Goal: Transaction & Acquisition: Purchase product/service

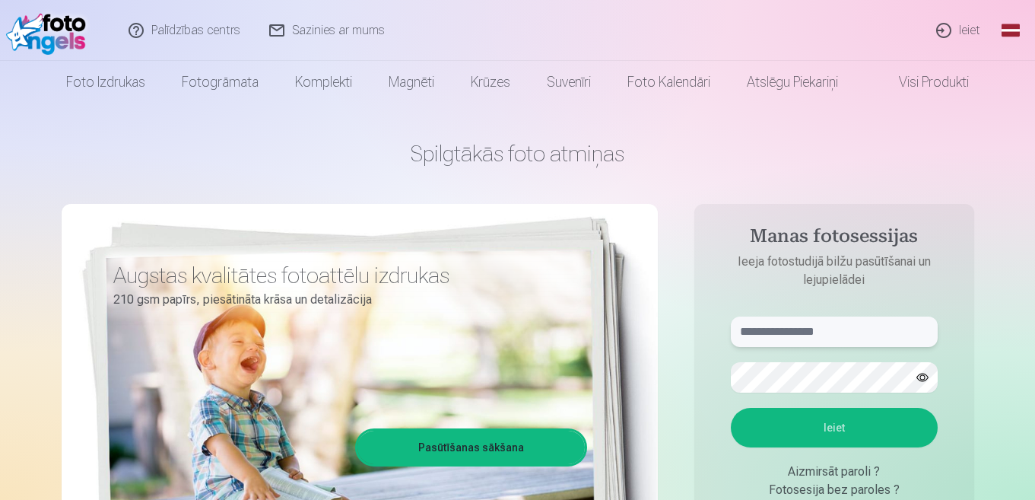
click at [761, 327] on input "text" at bounding box center [834, 331] width 207 height 30
drag, startPoint x: 788, startPoint y: 337, endPoint x: 639, endPoint y: 323, distance: 149.8
click at [639, 323] on div "**********" at bounding box center [518, 380] width 913 height 555
type input "**********"
click at [823, 421] on button "Ieiet" at bounding box center [834, 428] width 207 height 40
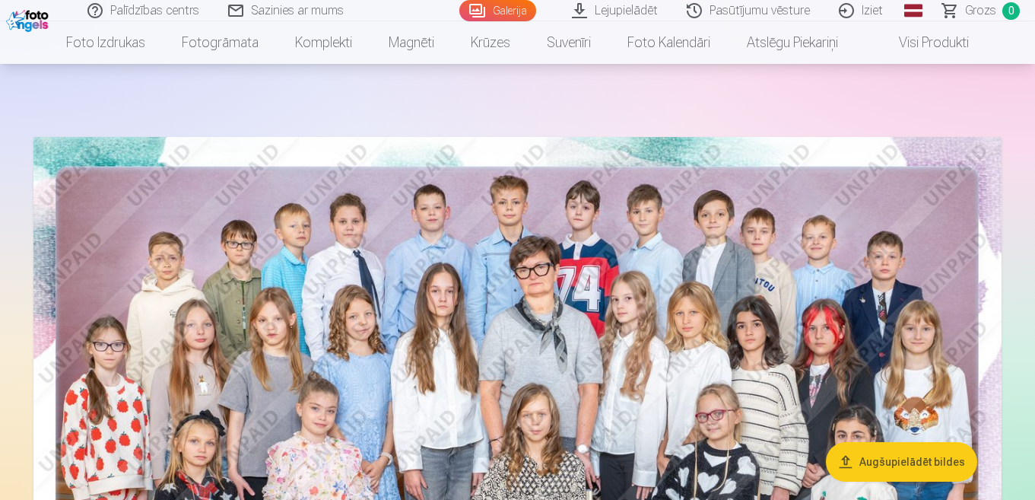
scroll to position [61, 0]
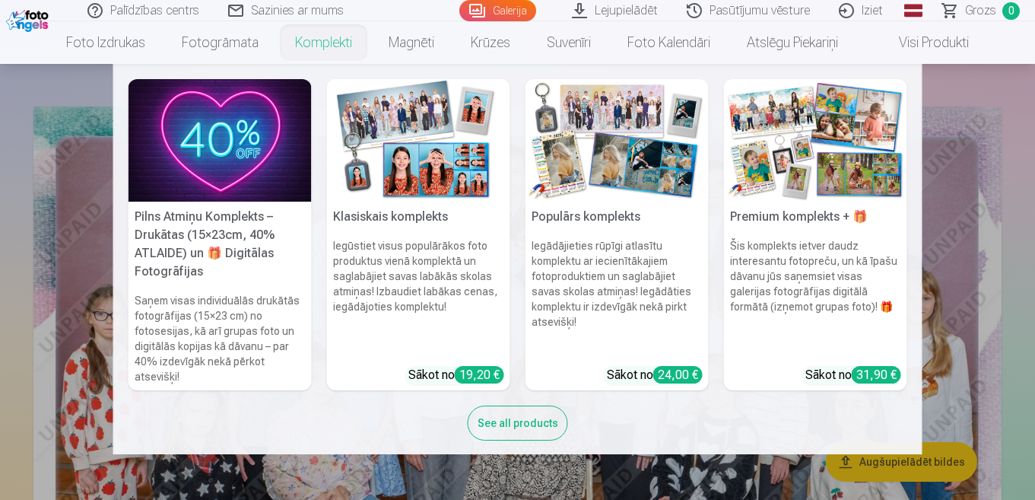
click at [335, 43] on link "Komplekti" at bounding box center [324, 42] width 94 height 43
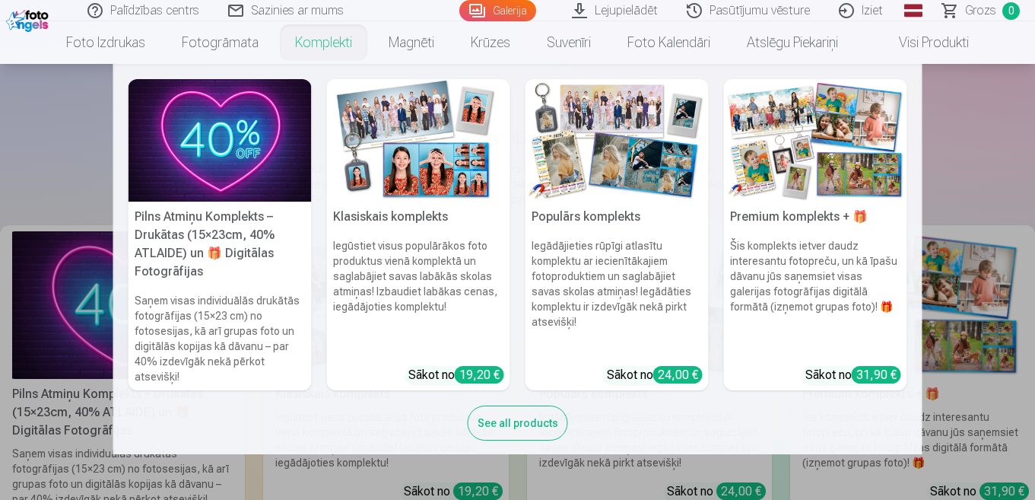
scroll to position [61, 0]
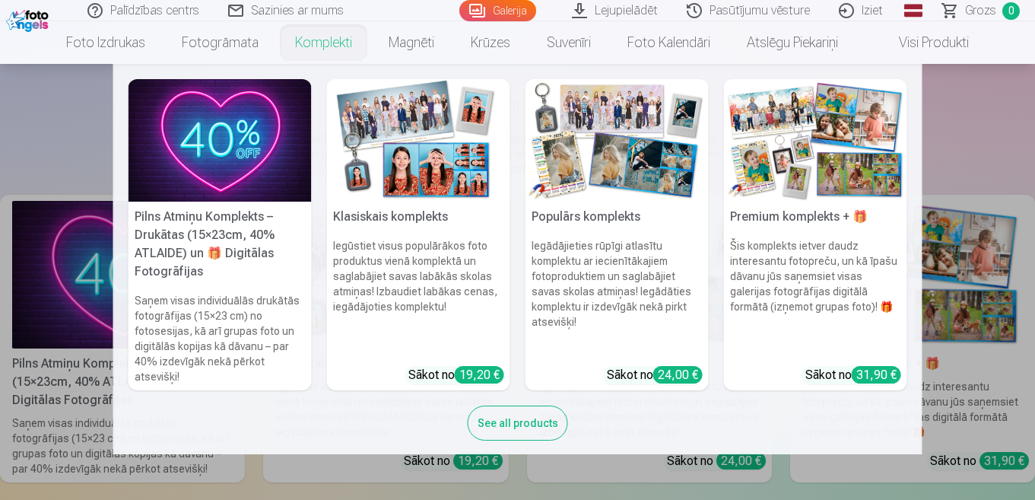
click at [215, 218] on h5 "Pilns Atmiņu Komplekts – Drukātas (15×23cm, 40% ATLAIDE) un 🎁 Digitālas Fotogrā…" at bounding box center [220, 244] width 183 height 85
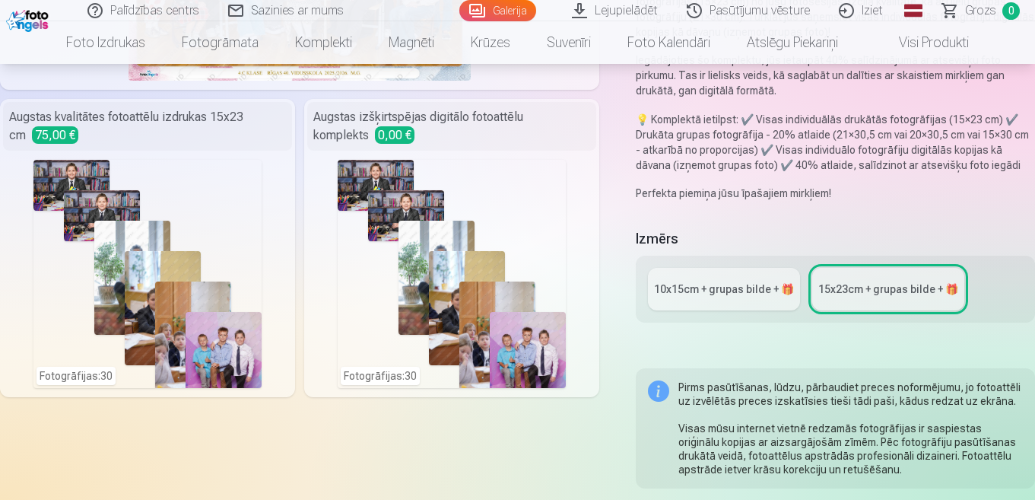
scroll to position [335, 0]
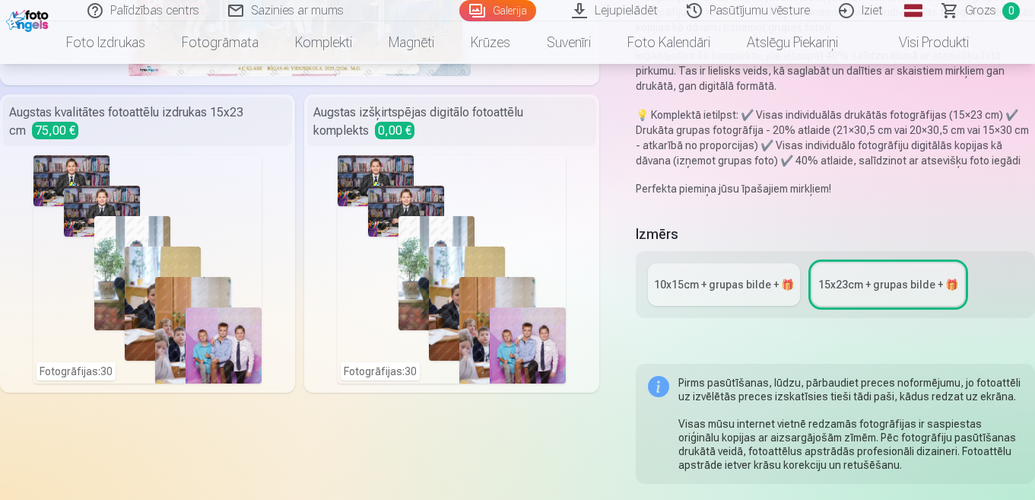
click at [694, 287] on div "10x15сm + grupas bilde + 🎁" at bounding box center [724, 284] width 140 height 15
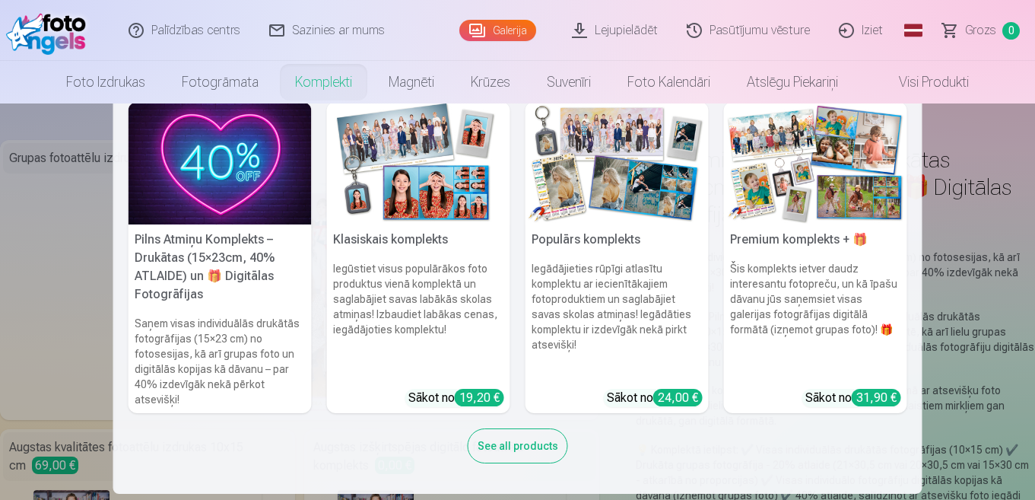
click at [853, 396] on div "31,90 €" at bounding box center [876, 397] width 49 height 17
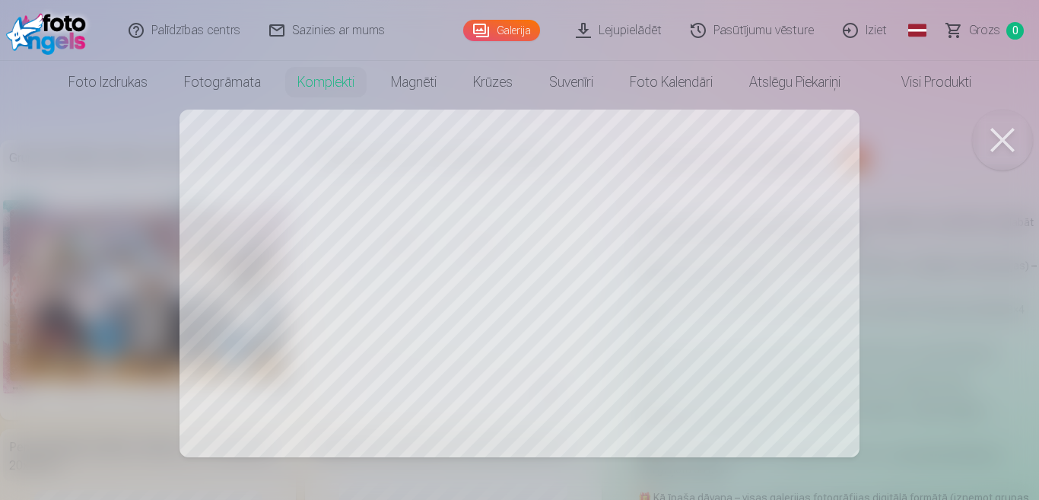
click at [290, 365] on div at bounding box center [519, 250] width 1039 height 500
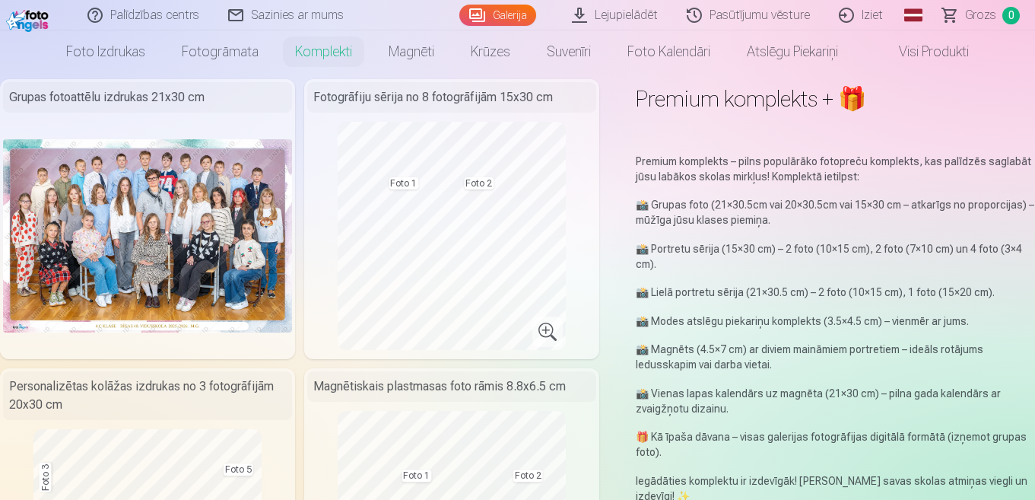
scroll to position [30, 0]
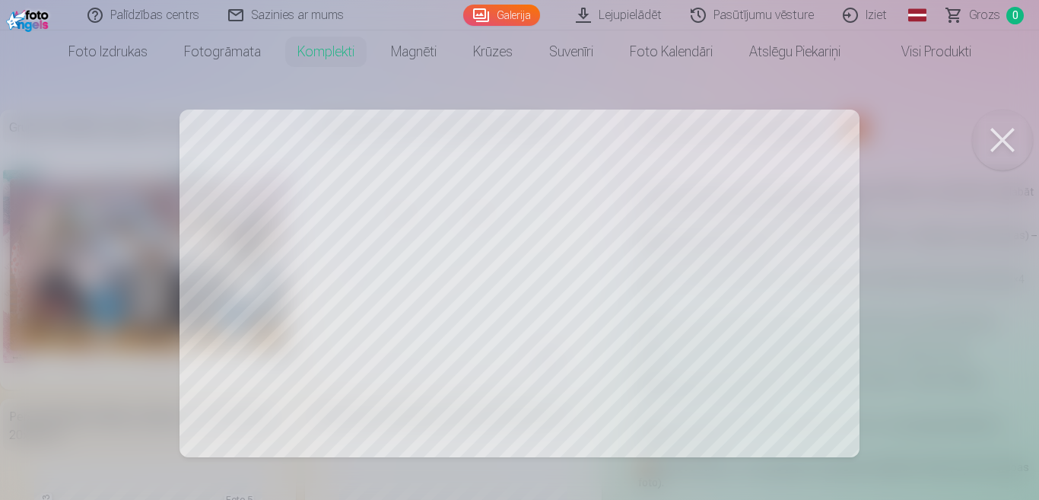
click at [367, 250] on div at bounding box center [519, 250] width 1039 height 500
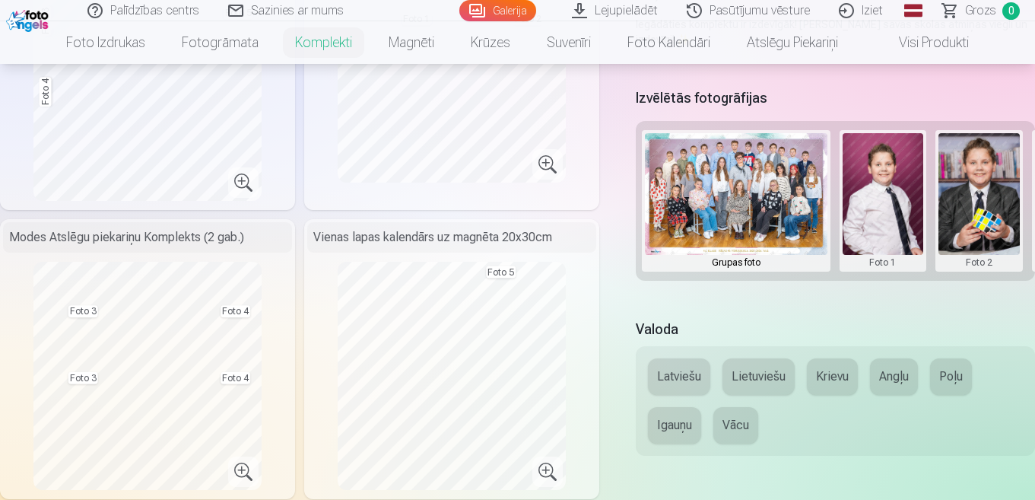
scroll to position [487, 0]
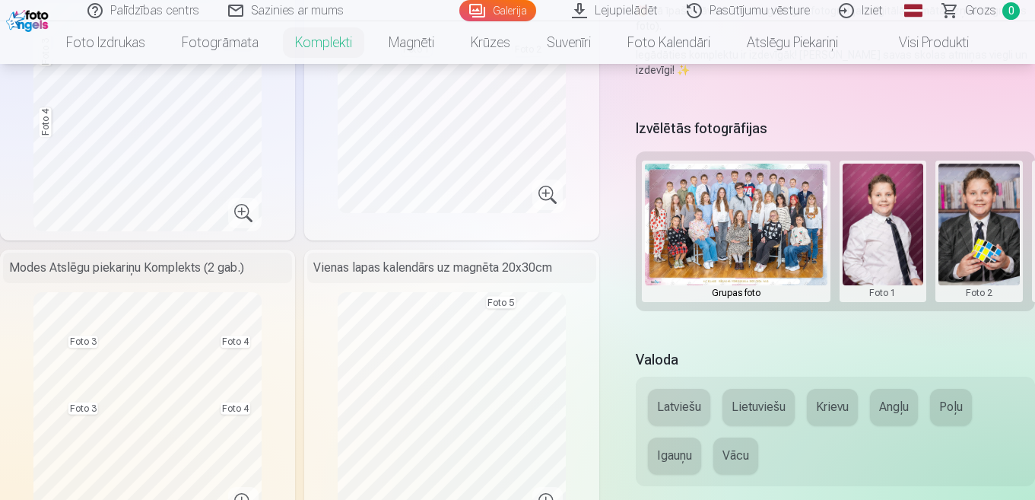
click at [876, 195] on button at bounding box center [883, 231] width 81 height 135
click at [877, 224] on button "Nomainiet foto" at bounding box center [884, 230] width 124 height 43
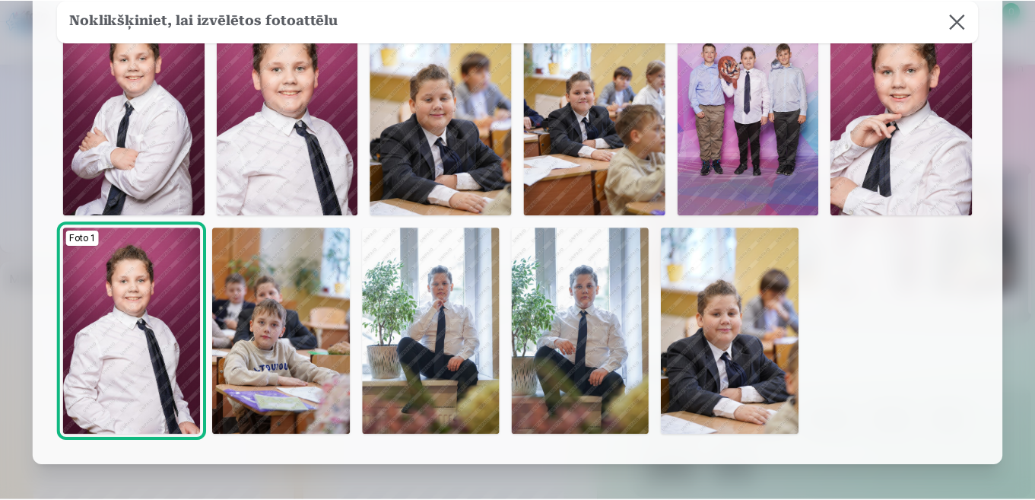
scroll to position [578, 0]
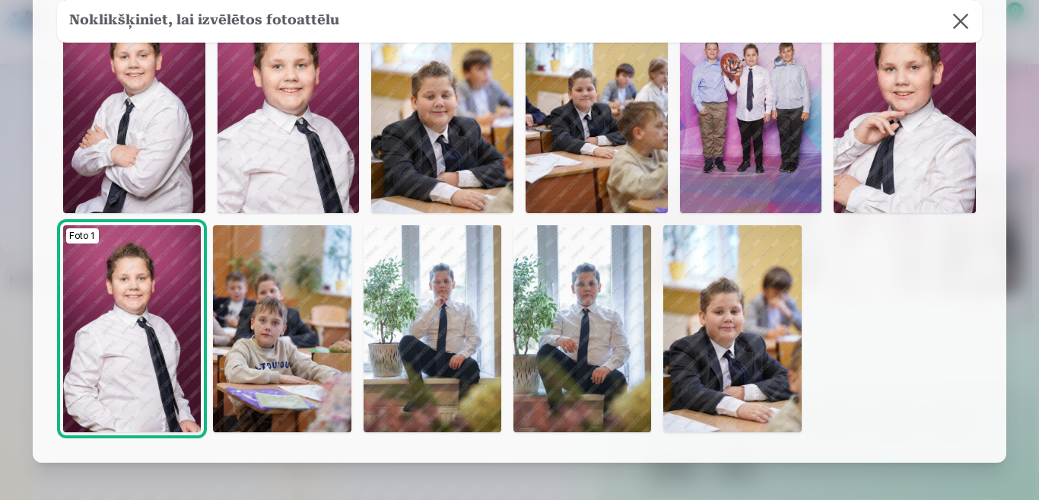
click at [155, 354] on img at bounding box center [132, 328] width 138 height 207
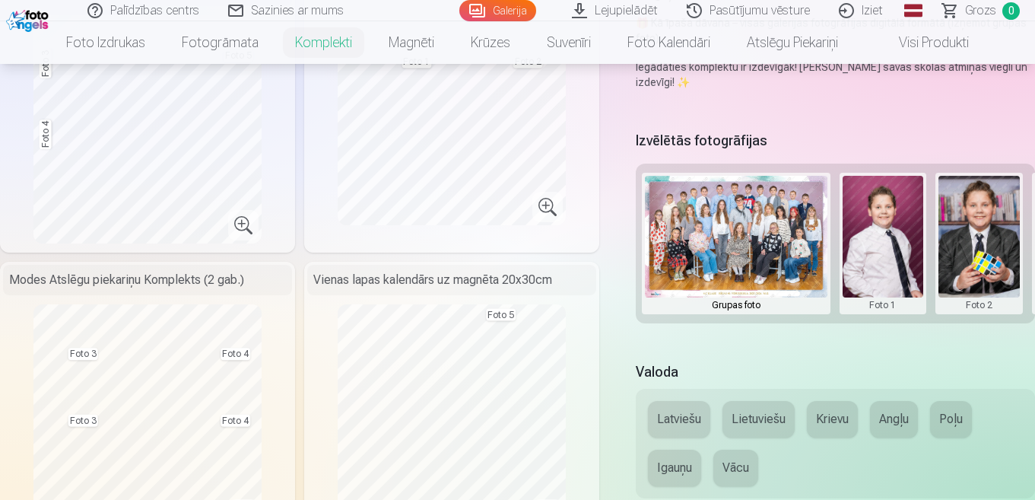
click at [965, 303] on button at bounding box center [979, 243] width 81 height 135
click at [981, 233] on button "Nomainiet foto" at bounding box center [971, 242] width 124 height 43
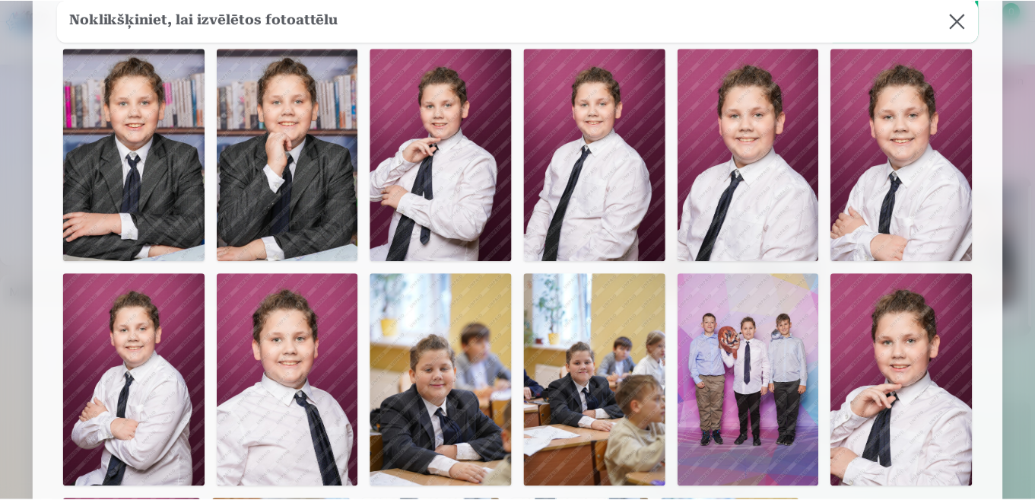
scroll to position [335, 0]
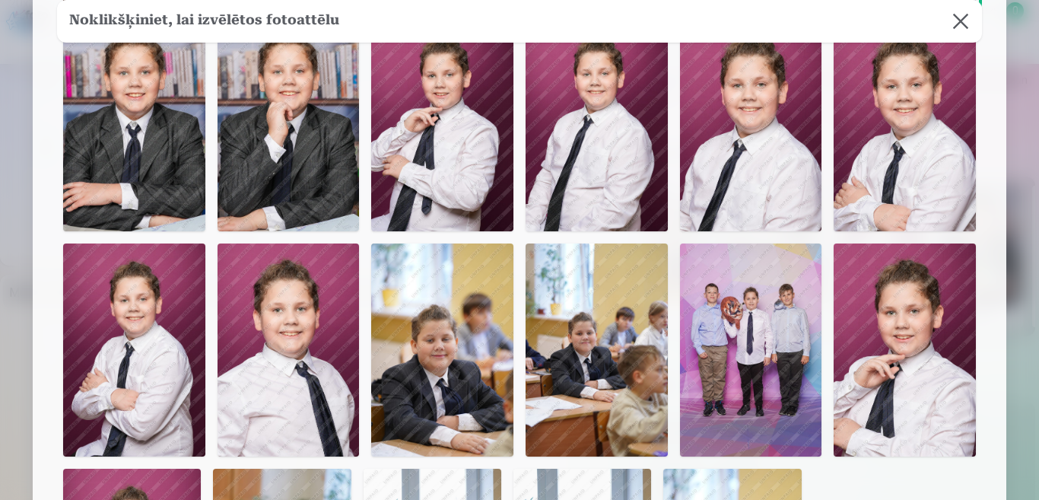
click at [104, 170] on img at bounding box center [134, 124] width 142 height 213
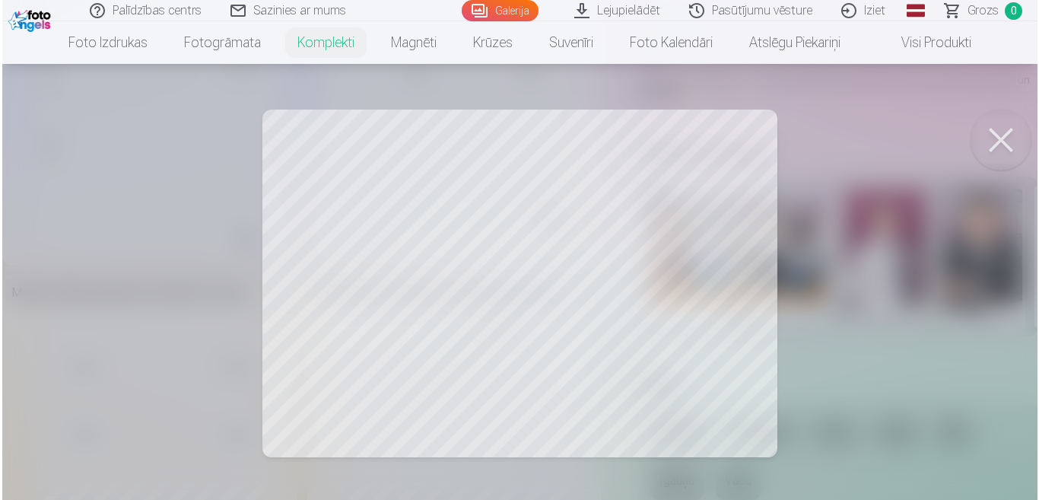
scroll to position [449, 0]
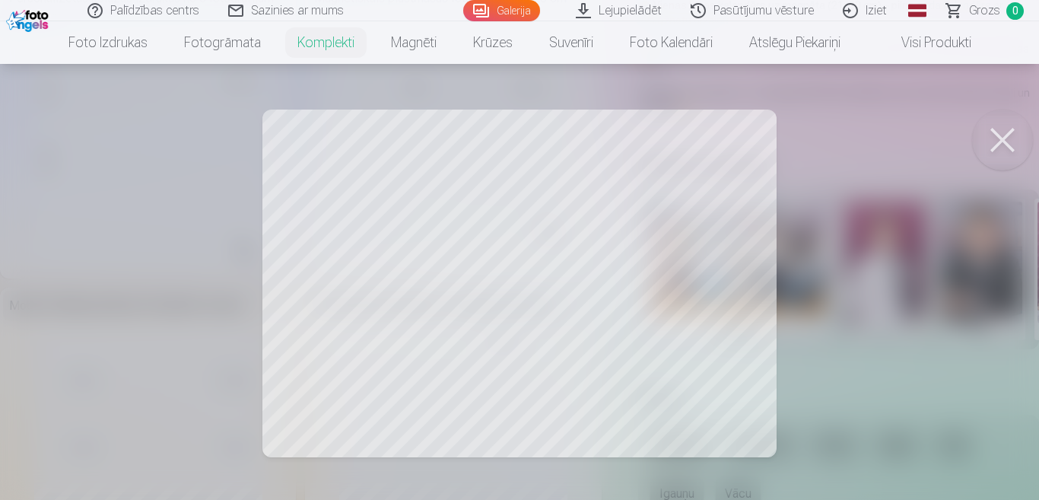
click at [343, 323] on div at bounding box center [519, 250] width 1039 height 500
click at [1003, 134] on button at bounding box center [1002, 140] width 61 height 61
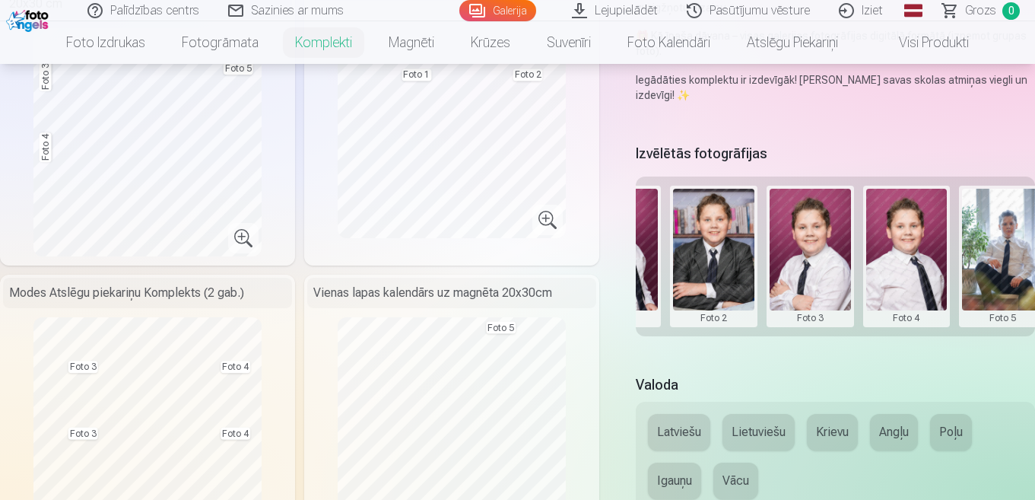
scroll to position [0, 283]
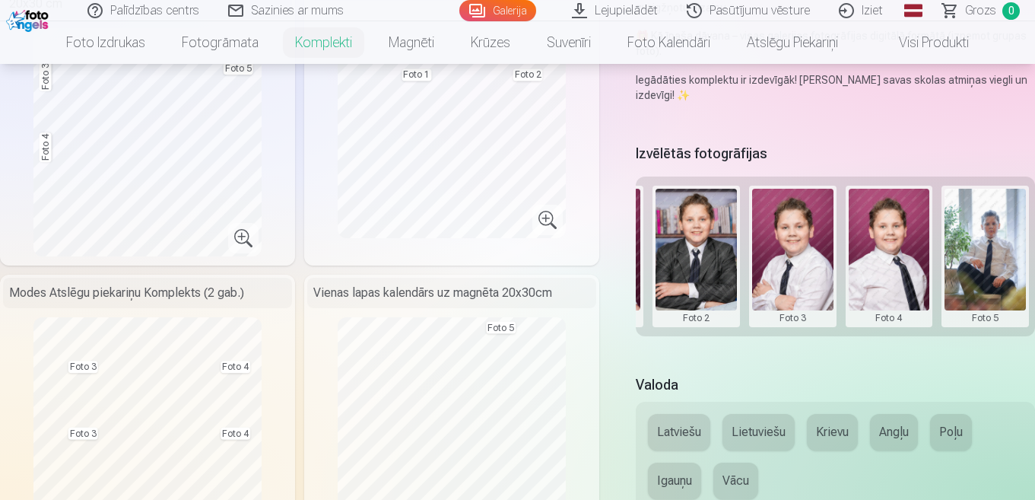
click at [780, 293] on button at bounding box center [792, 256] width 81 height 135
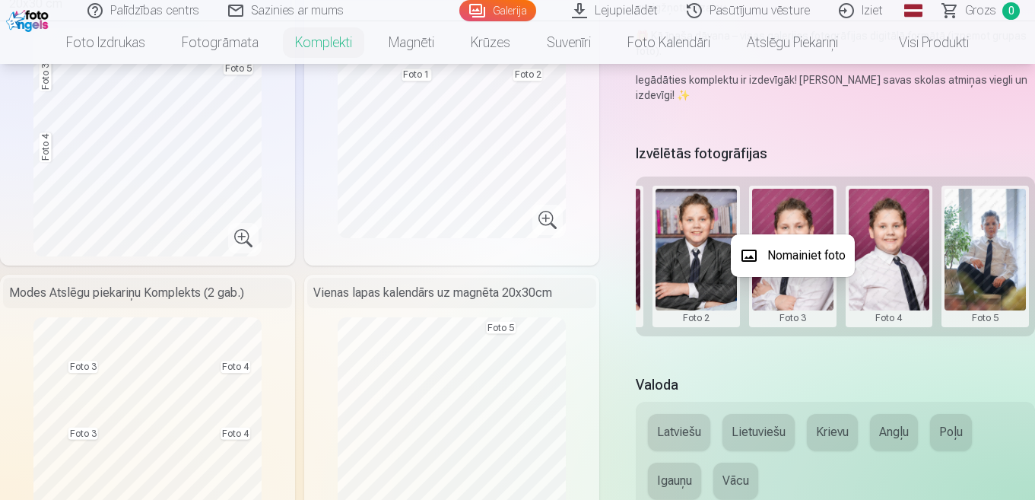
click at [803, 252] on button "Nomainiet foto" at bounding box center [793, 255] width 124 height 43
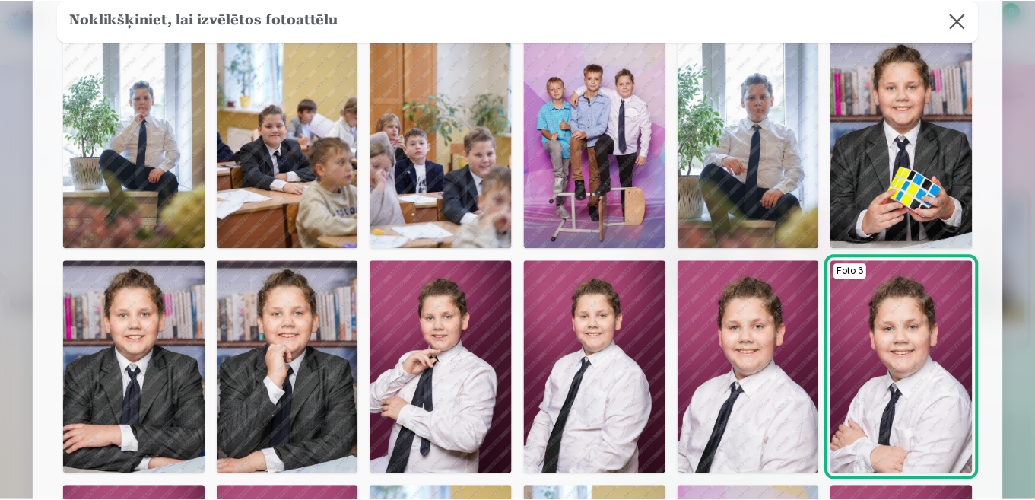
scroll to position [122, 0]
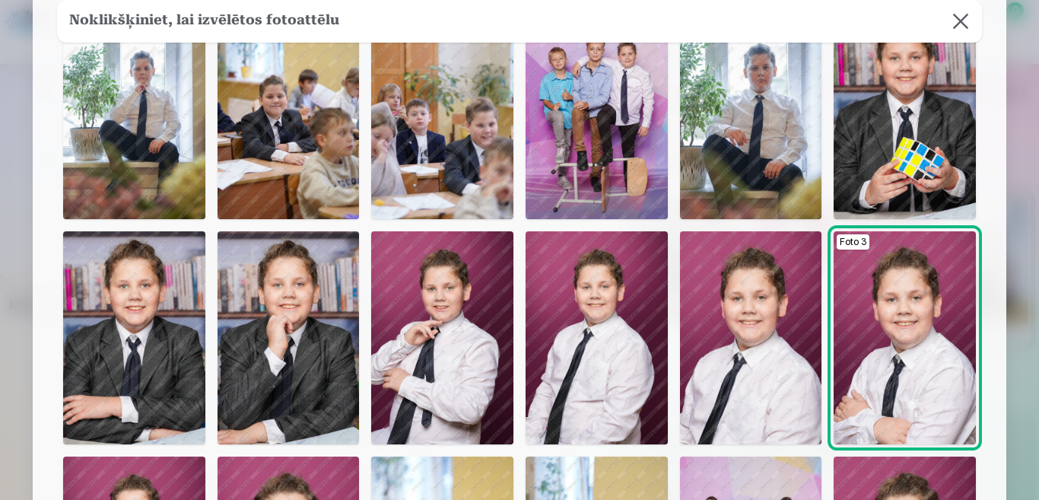
click at [909, 102] on img at bounding box center [905, 112] width 142 height 213
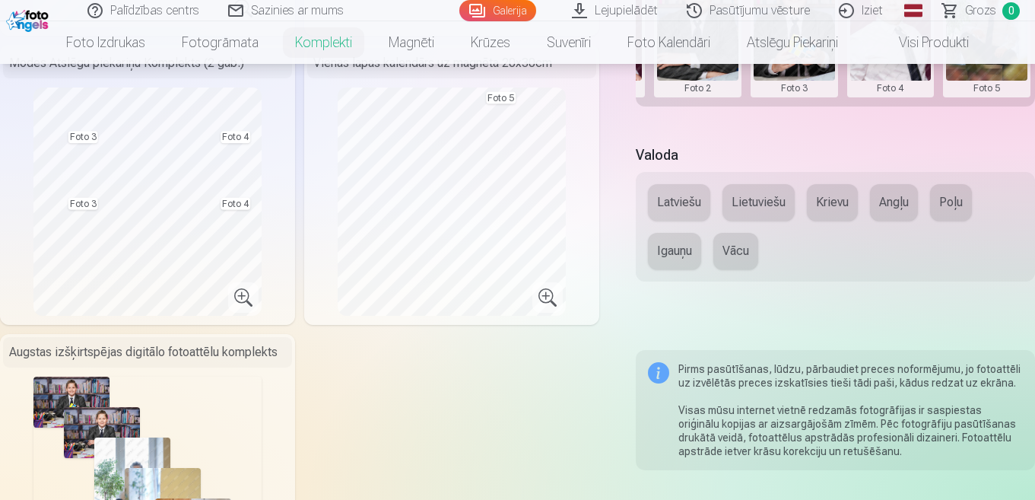
scroll to position [692, 0]
click at [831, 204] on button "Krievu" at bounding box center [832, 201] width 51 height 37
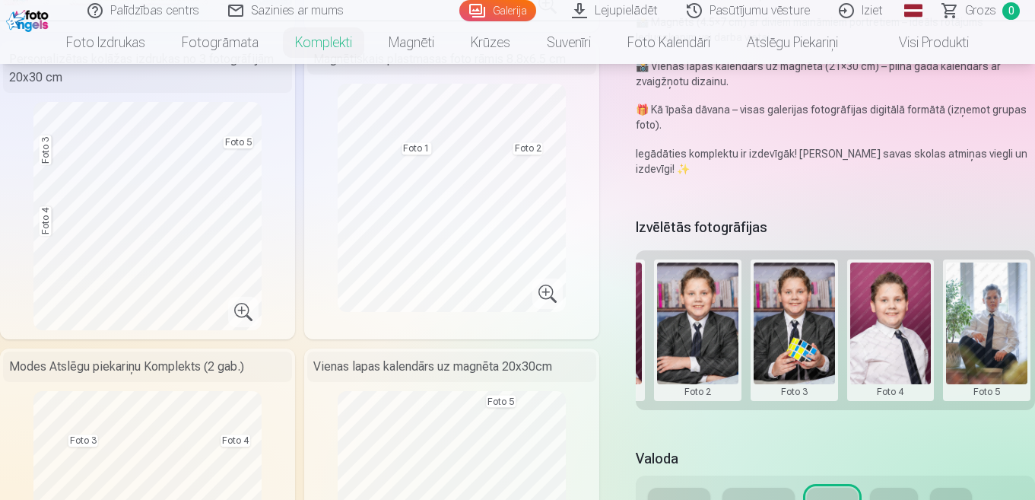
scroll to position [418, 0]
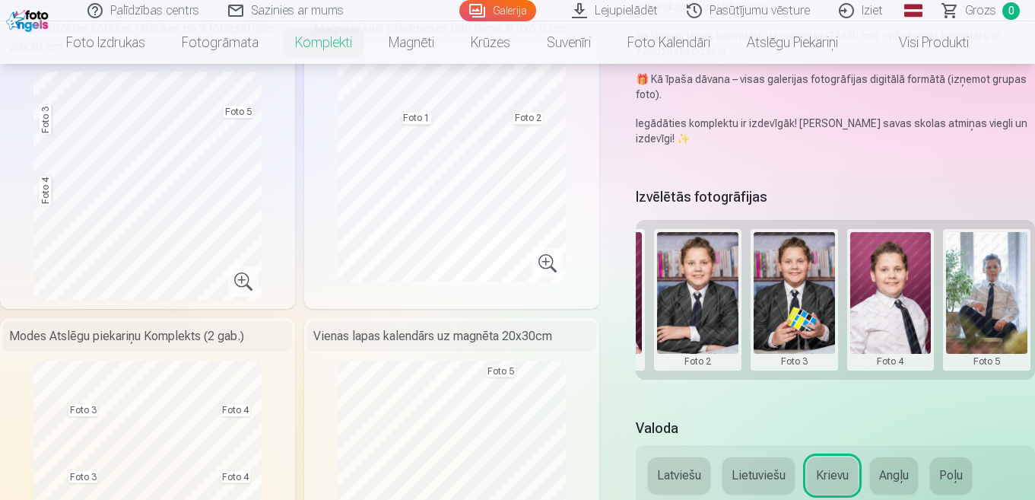
click at [985, 353] on button at bounding box center [986, 299] width 81 height 135
click at [990, 299] on button "Nomainiet foto" at bounding box center [971, 299] width 124 height 43
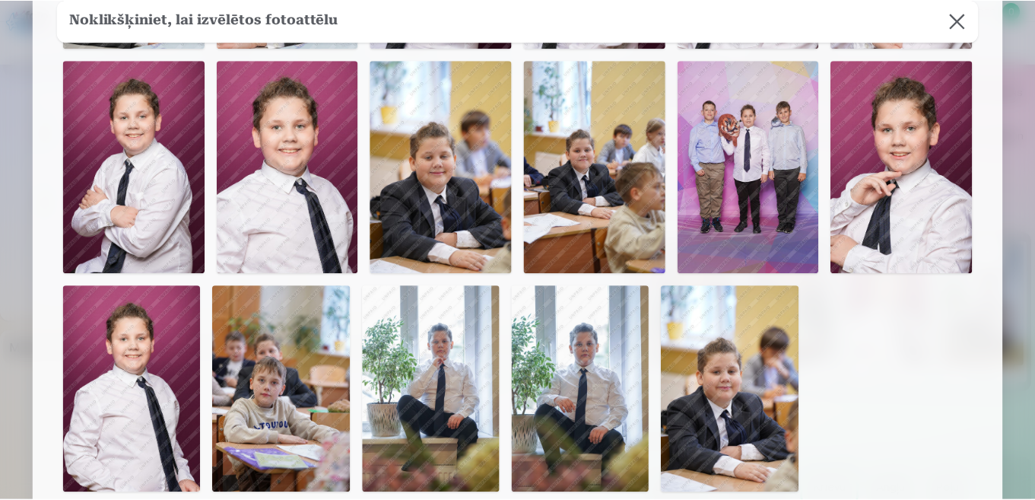
scroll to position [548, 0]
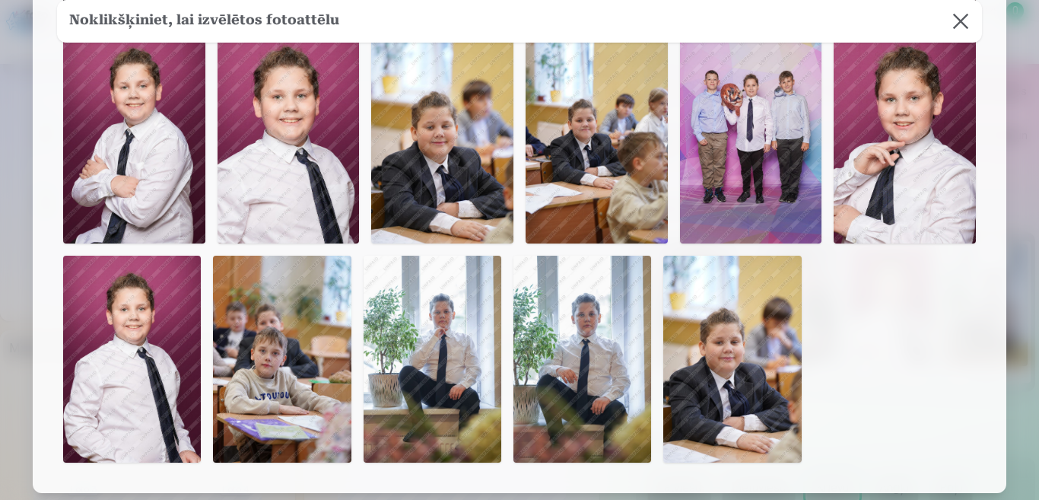
click at [553, 357] on img at bounding box center [582, 359] width 138 height 207
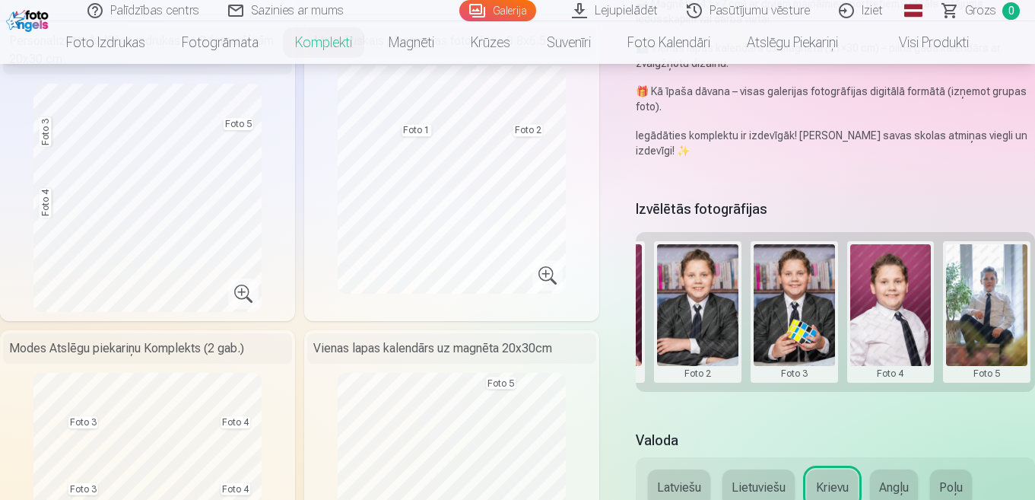
click at [983, 367] on button at bounding box center [986, 311] width 81 height 135
click at [981, 306] on button "Nomainiet foto" at bounding box center [971, 311] width 124 height 43
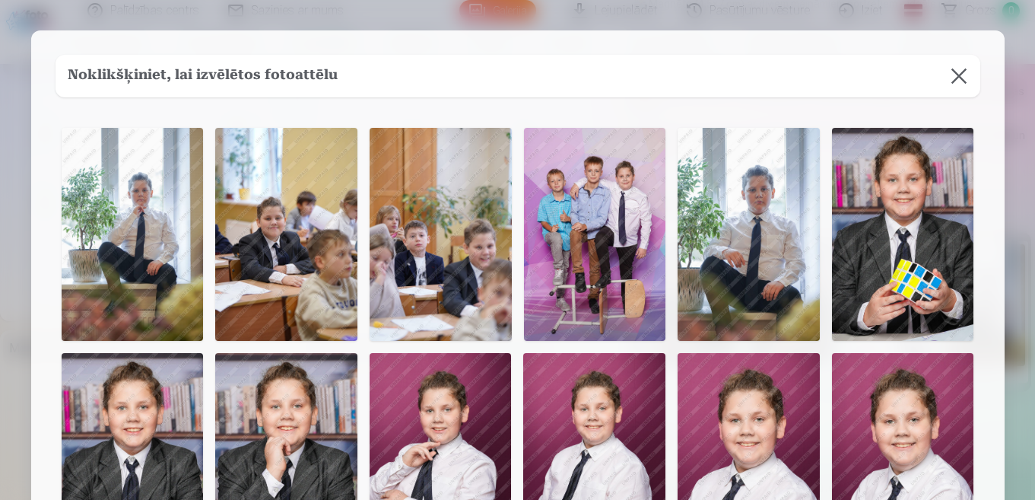
scroll to position [394, 0]
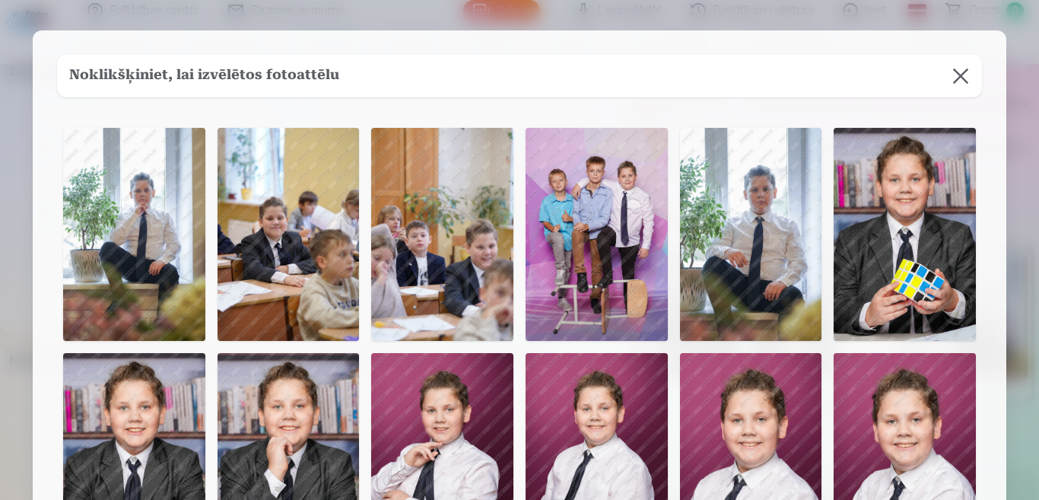
click at [755, 240] on img at bounding box center [751, 234] width 142 height 213
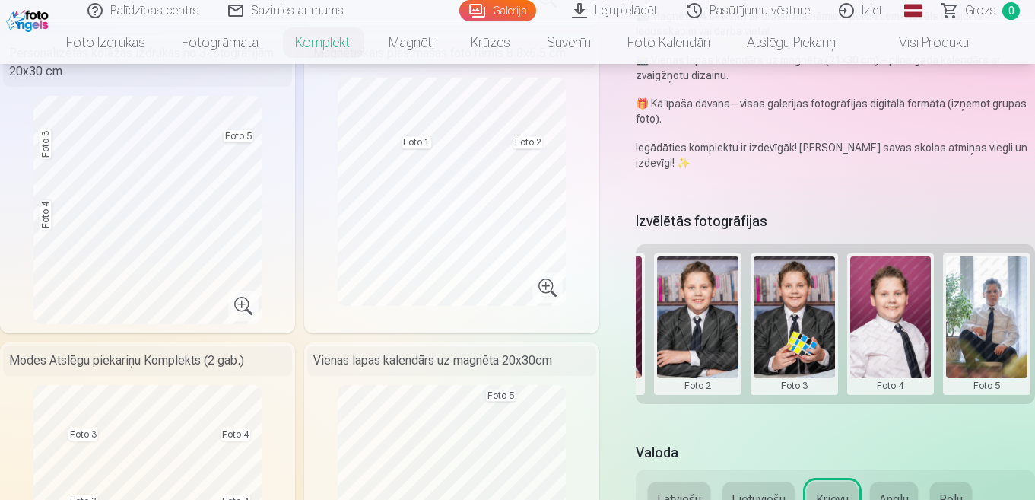
click at [653, 401] on div "Grupas foto Foto 1 Foto 2 Foto 3 Foto 4 Foto 5" at bounding box center [835, 324] width 399 height 160
click at [653, 411] on div "Izvēlētās fotogrāfijas Grupas foto Foto 1 Foto 2 Foto 3 Foto 4 Foto 5" at bounding box center [835, 316] width 399 height 216
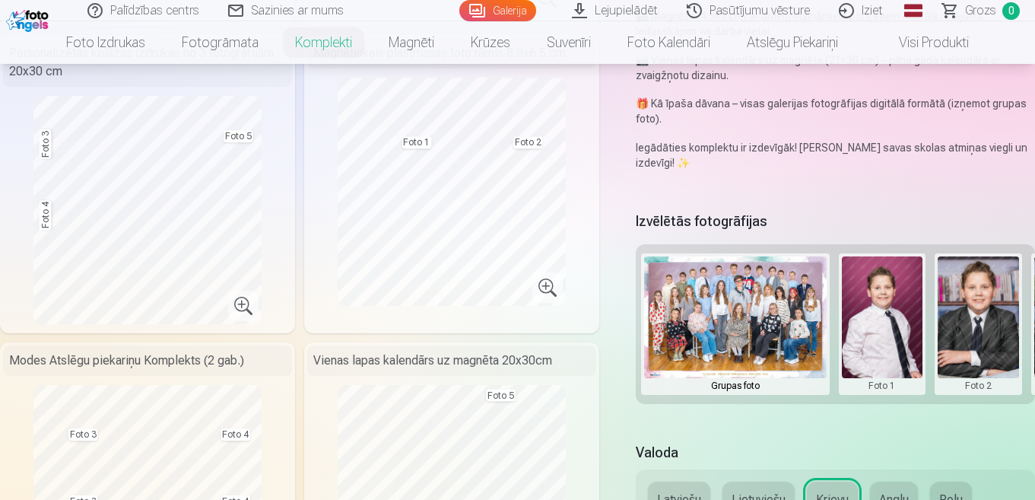
scroll to position [0, 0]
click at [877, 335] on button at bounding box center [883, 323] width 81 height 135
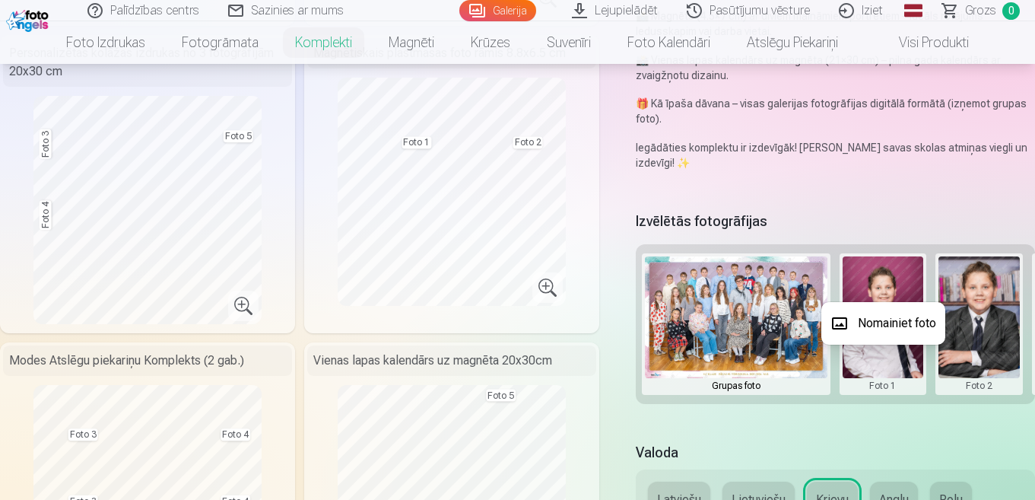
click at [877, 319] on button "Nomainiet foto" at bounding box center [884, 323] width 124 height 43
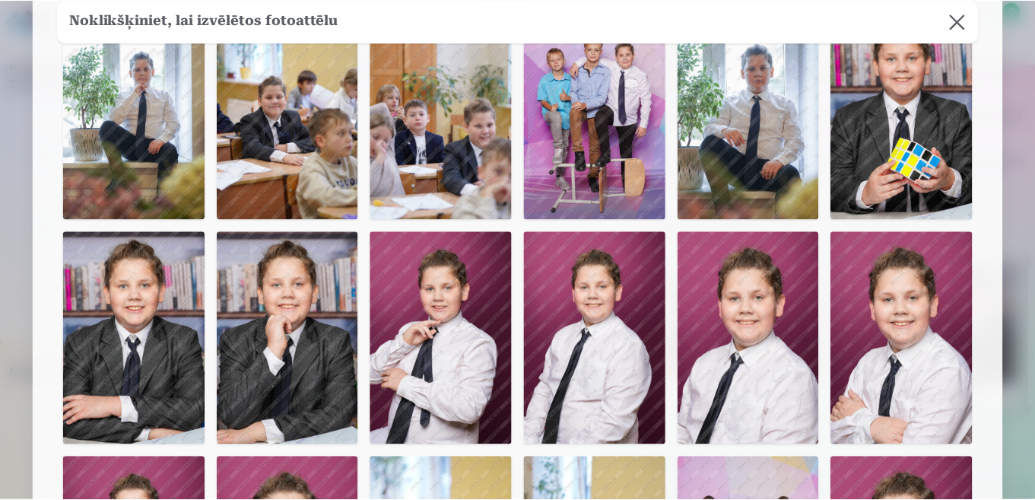
scroll to position [152, 0]
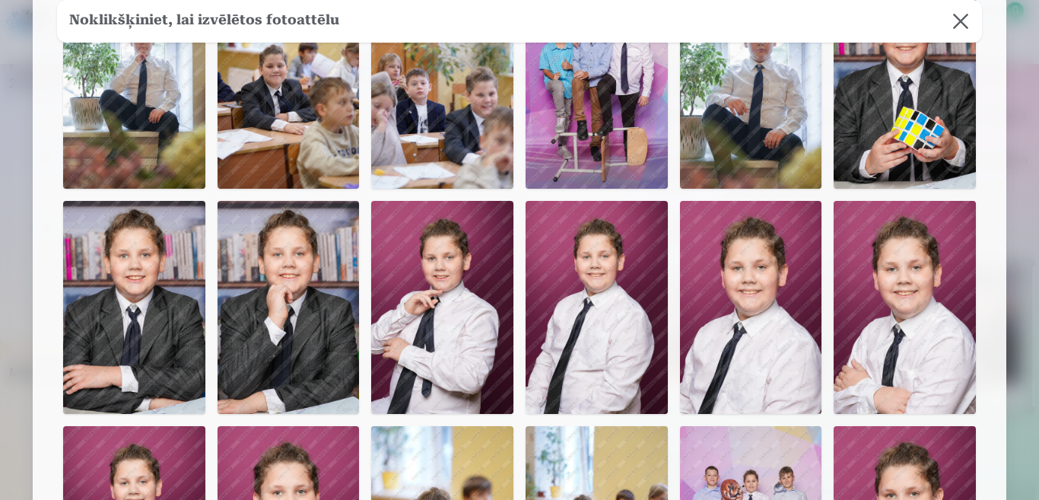
click at [788, 383] on img at bounding box center [751, 307] width 142 height 213
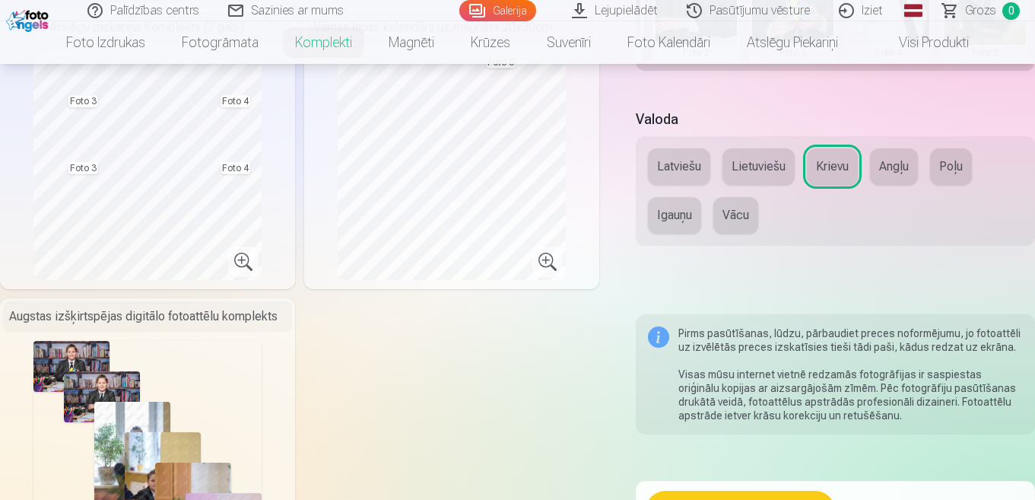
scroll to position [717, 0]
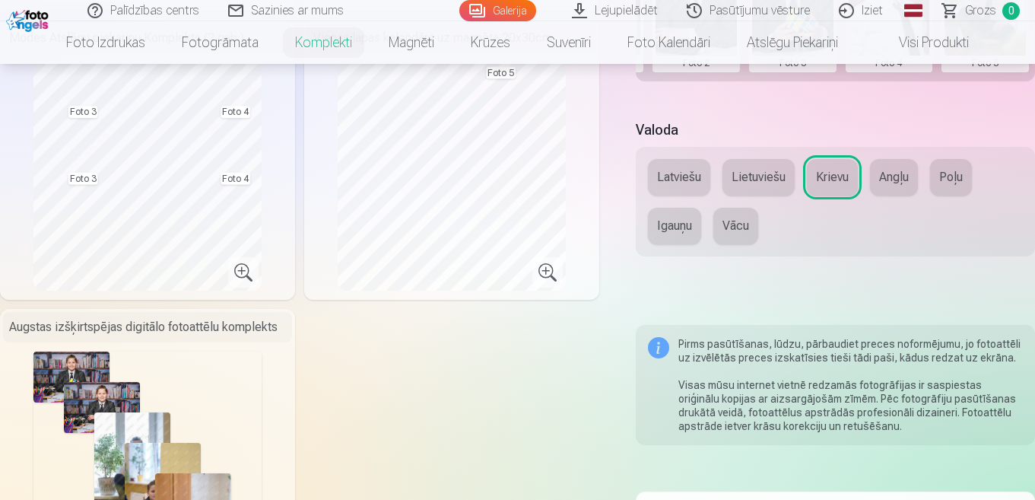
click at [892, 178] on button "Angļu" at bounding box center [894, 177] width 48 height 37
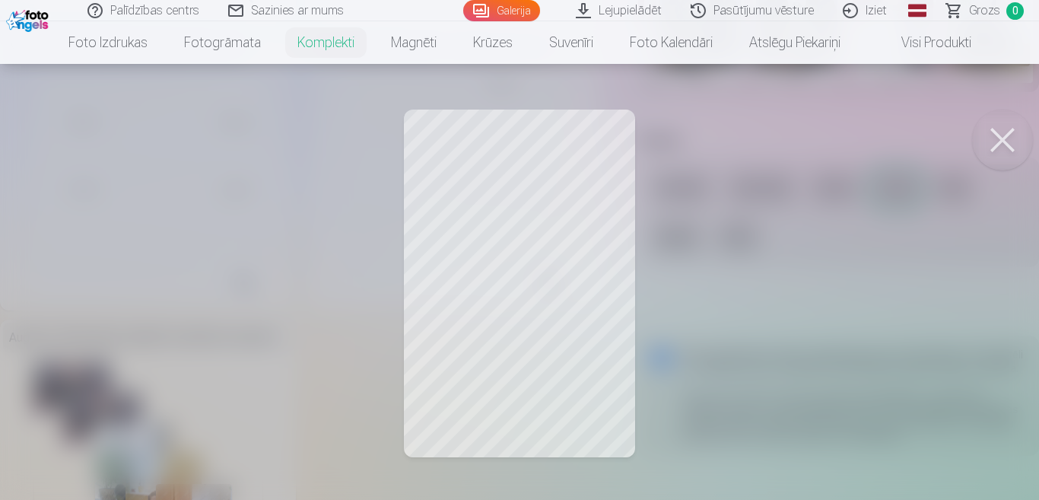
scroll to position [0, 281]
click at [1009, 131] on button at bounding box center [1002, 140] width 61 height 61
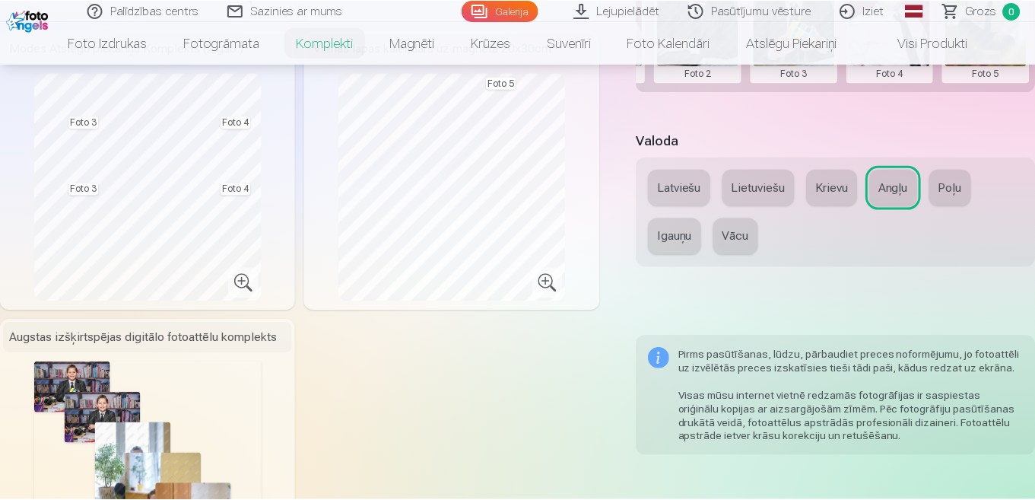
scroll to position [717, 0]
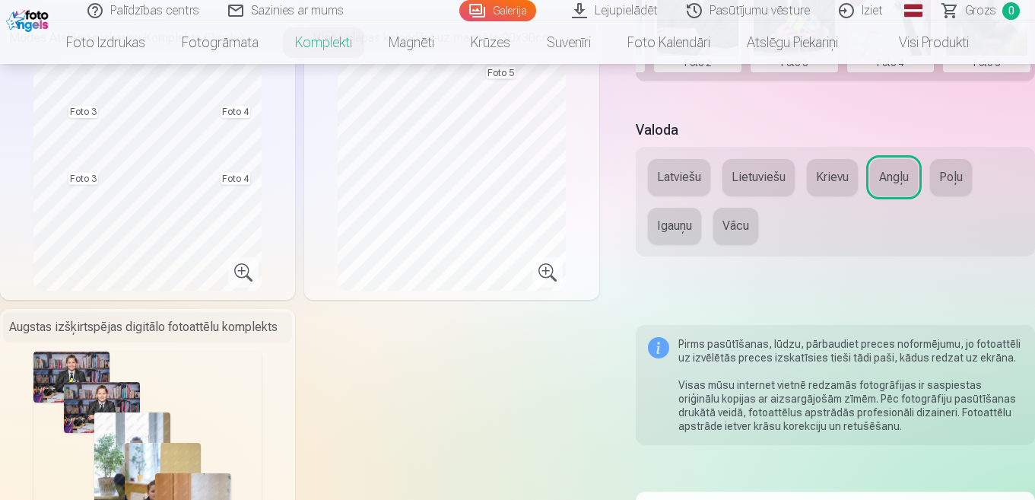
click at [827, 183] on button "Krievu" at bounding box center [832, 177] width 51 height 37
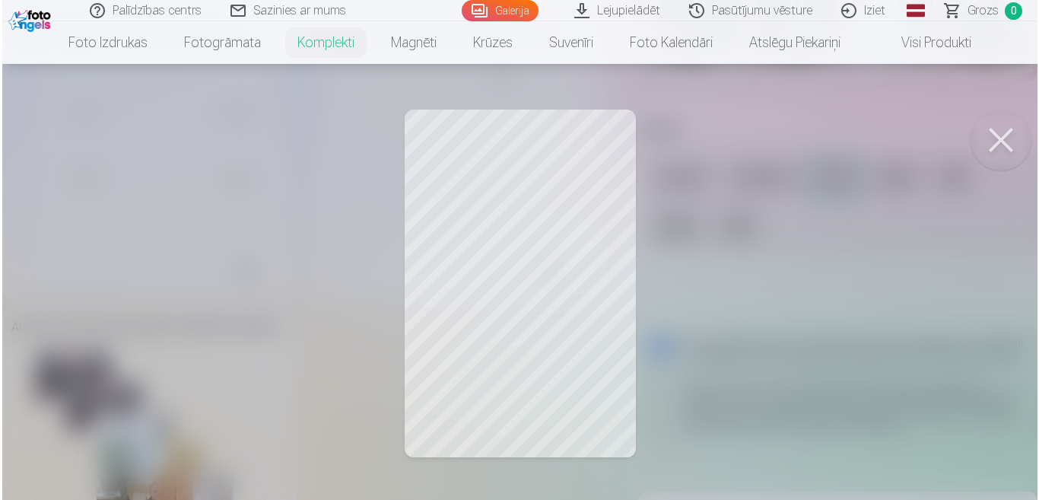
scroll to position [706, 0]
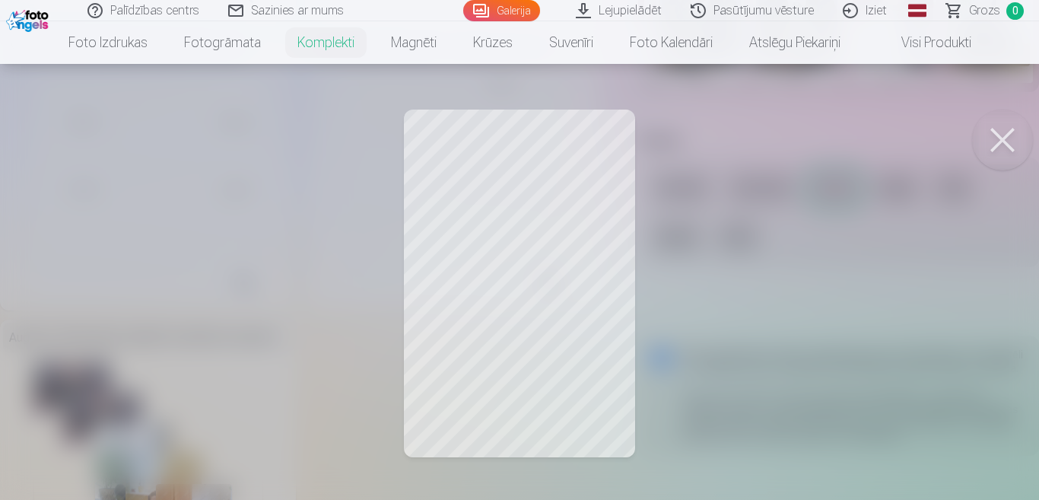
click at [1002, 139] on button at bounding box center [1002, 140] width 61 height 61
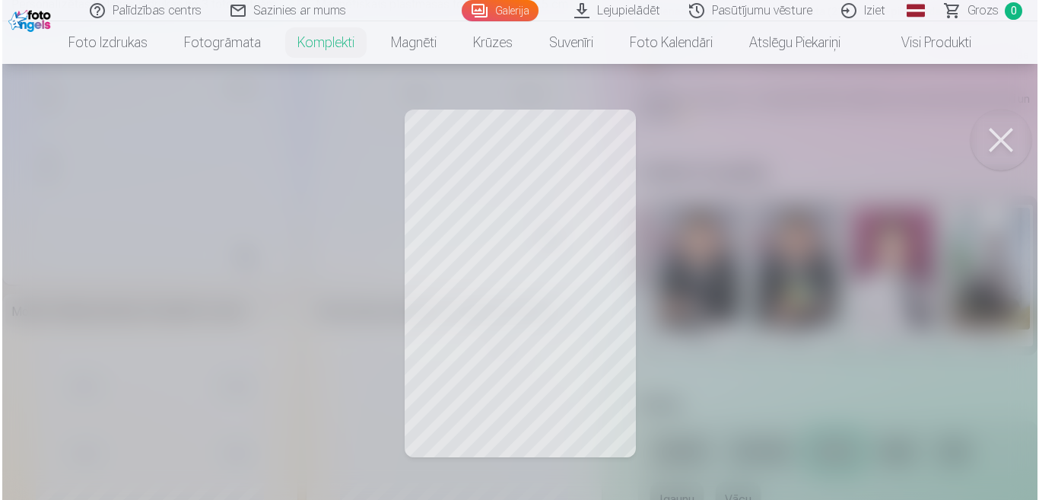
scroll to position [430, 0]
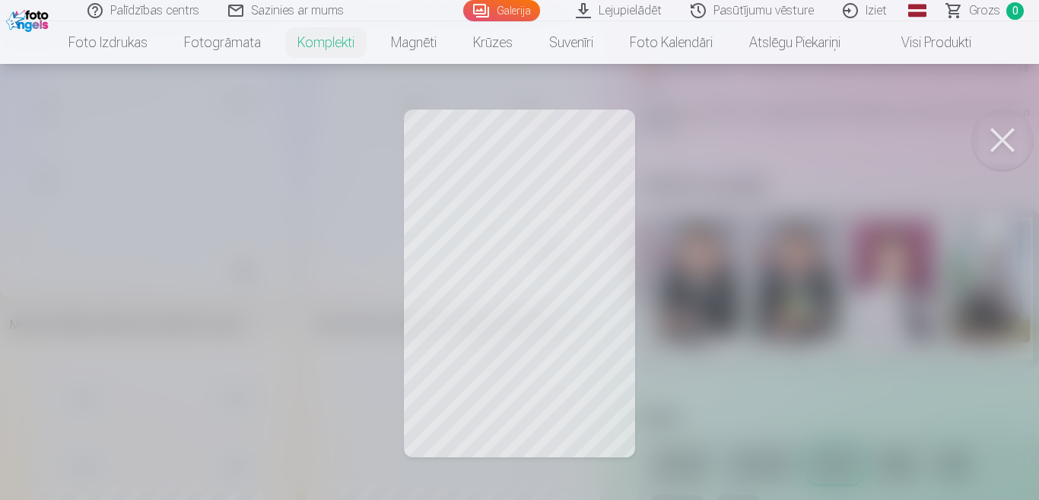
click at [1000, 130] on button at bounding box center [1002, 140] width 61 height 61
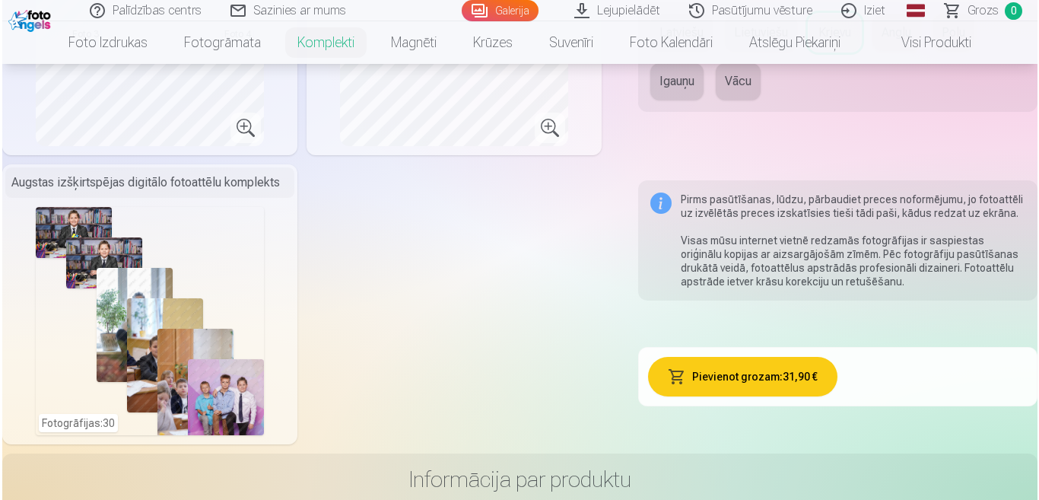
scroll to position [899, 0]
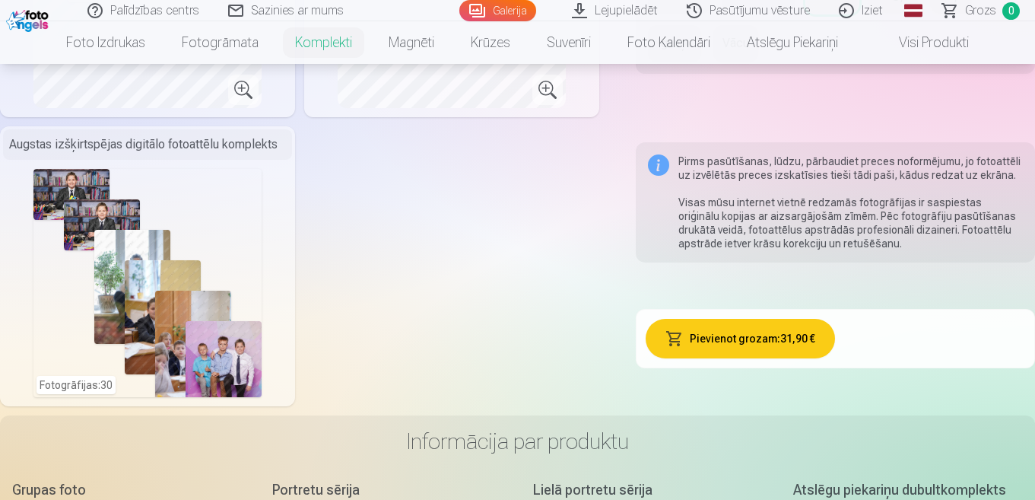
click at [739, 330] on button "Pievienot grozam : 31,90 €" at bounding box center [741, 339] width 190 height 40
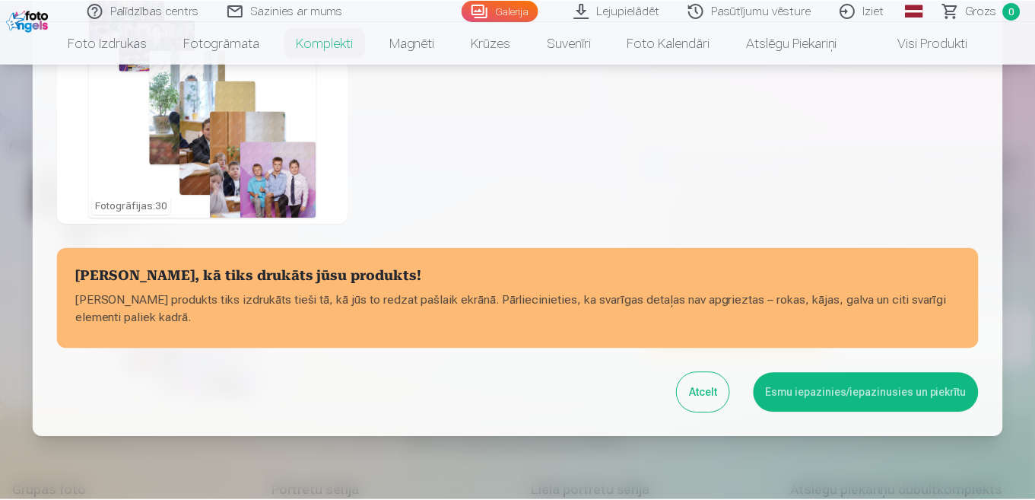
scroll to position [681, 0]
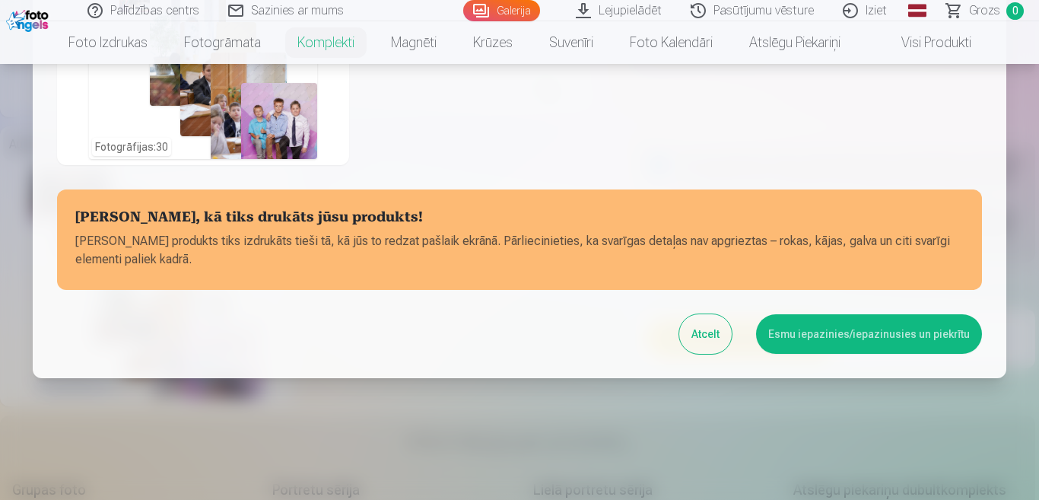
click at [828, 331] on button "Esmu iepazinies/iepazinusies un piekrītu" at bounding box center [869, 334] width 226 height 40
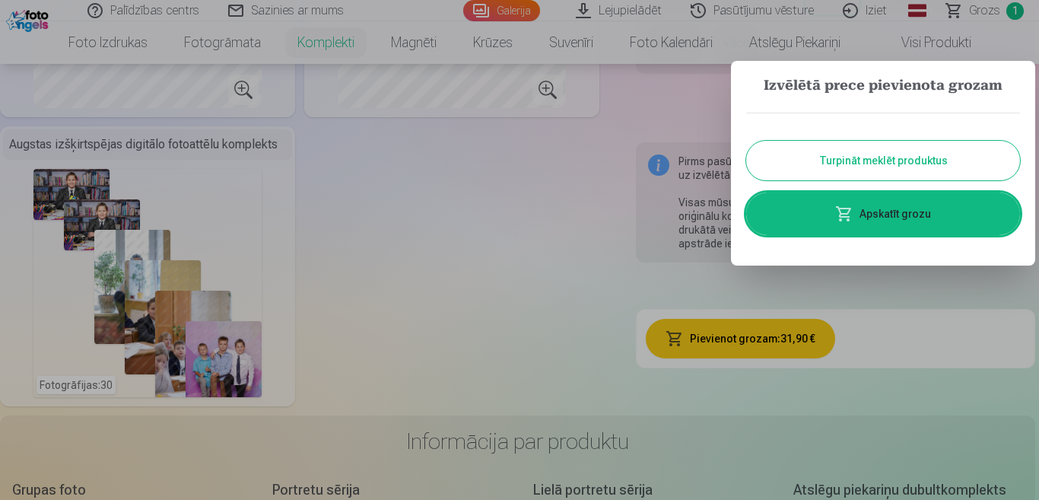
click at [907, 215] on link "Apskatīt grozu" at bounding box center [883, 213] width 274 height 43
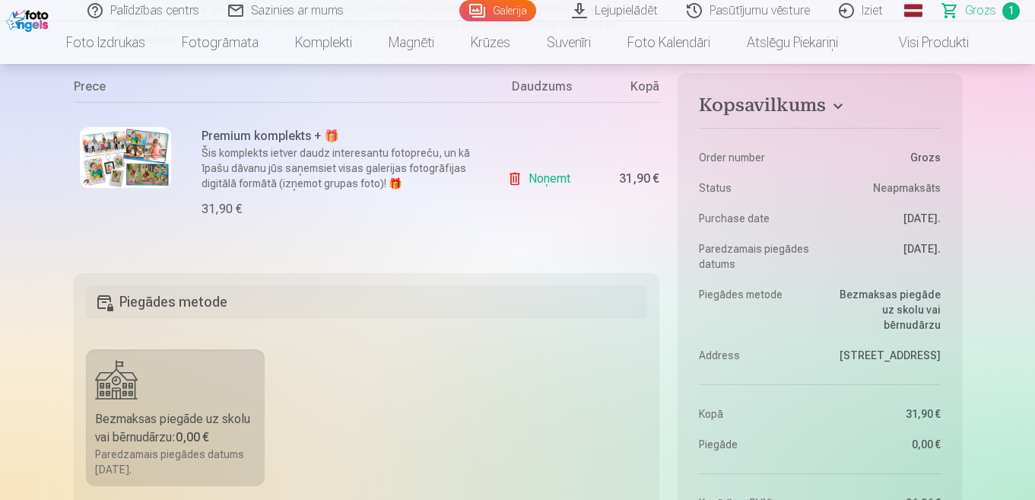
scroll to position [274, 0]
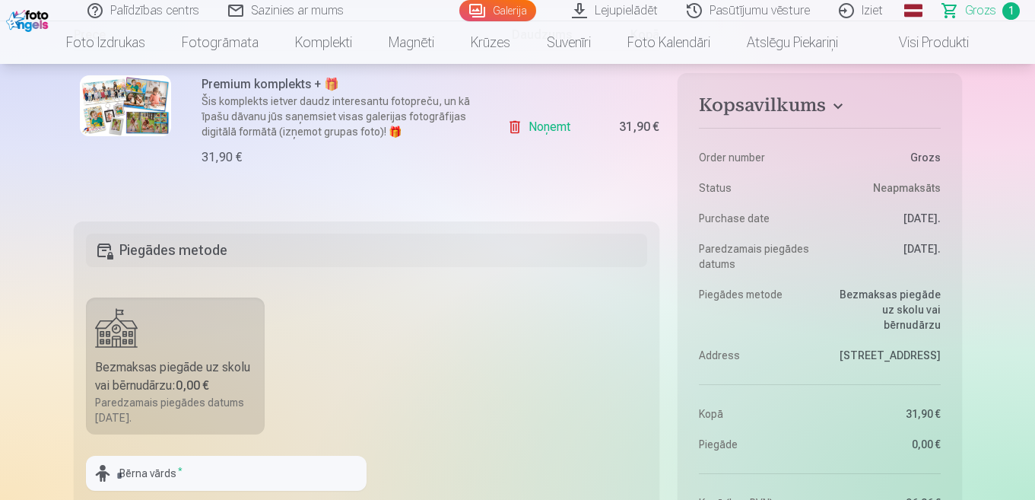
scroll to position [122, 0]
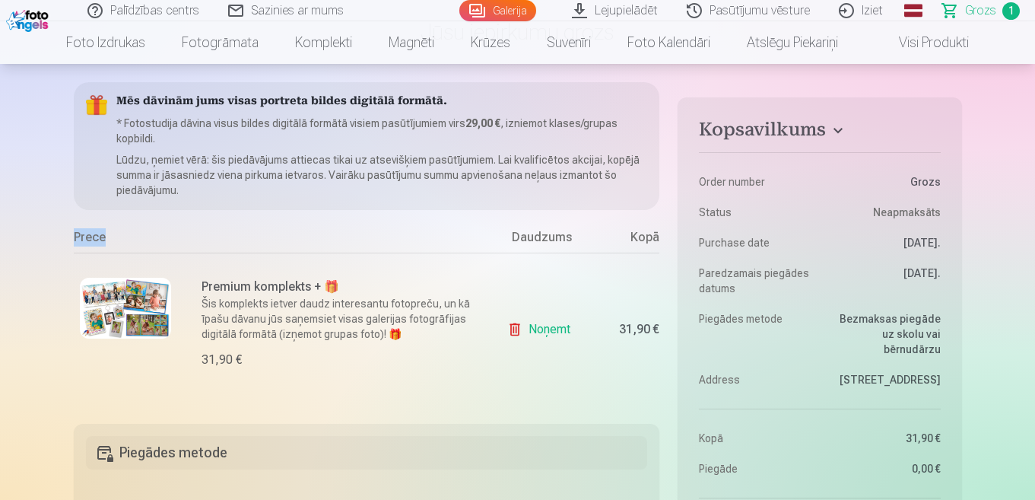
drag, startPoint x: 262, startPoint y: 197, endPoint x: 241, endPoint y: 228, distance: 37.8
click at [241, 228] on div "Mēs dāvinām jums visas portreta bildes digitālā formātā. * Fotostudija dāvina v…" at bounding box center [367, 243] width 586 height 323
click at [241, 228] on div "Prece" at bounding box center [280, 240] width 412 height 24
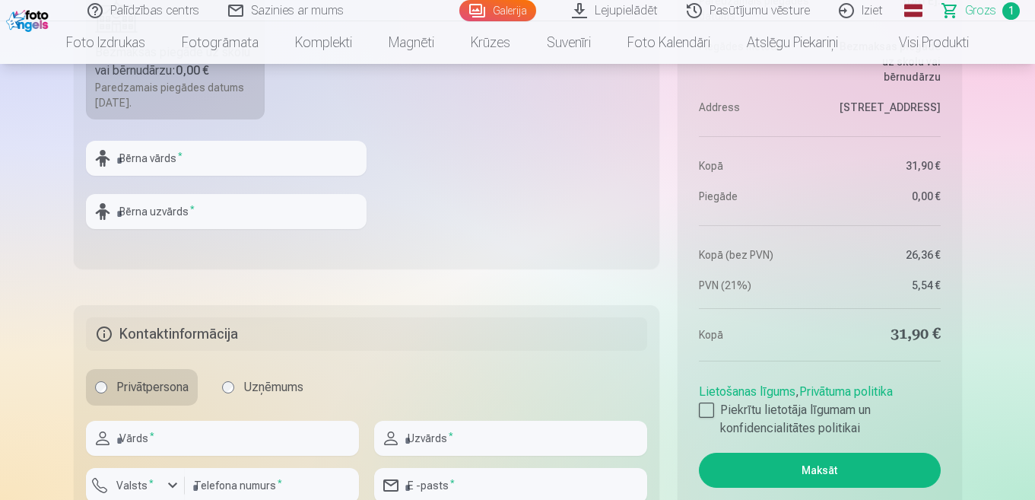
scroll to position [609, 0]
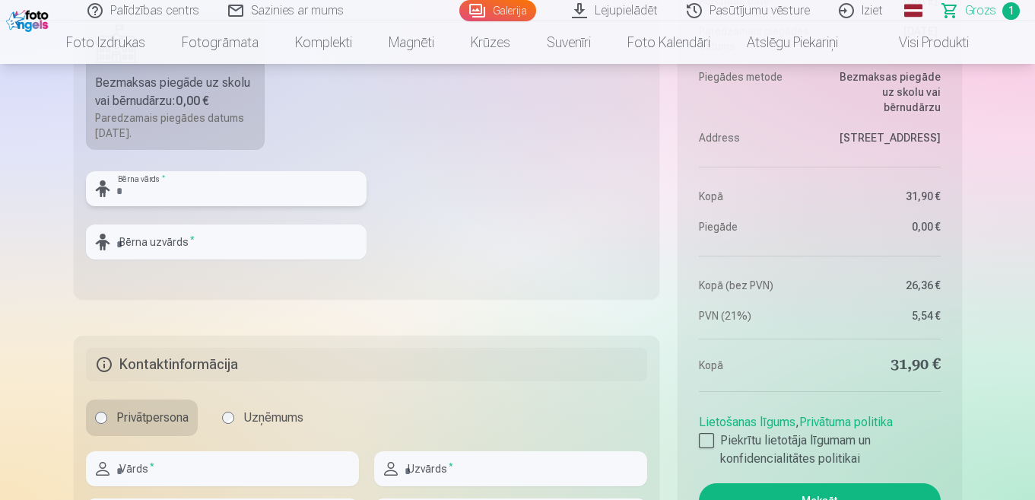
click at [195, 195] on input "text" at bounding box center [226, 188] width 281 height 35
type input "*"
type input "*********"
type input "******"
type input "**********"
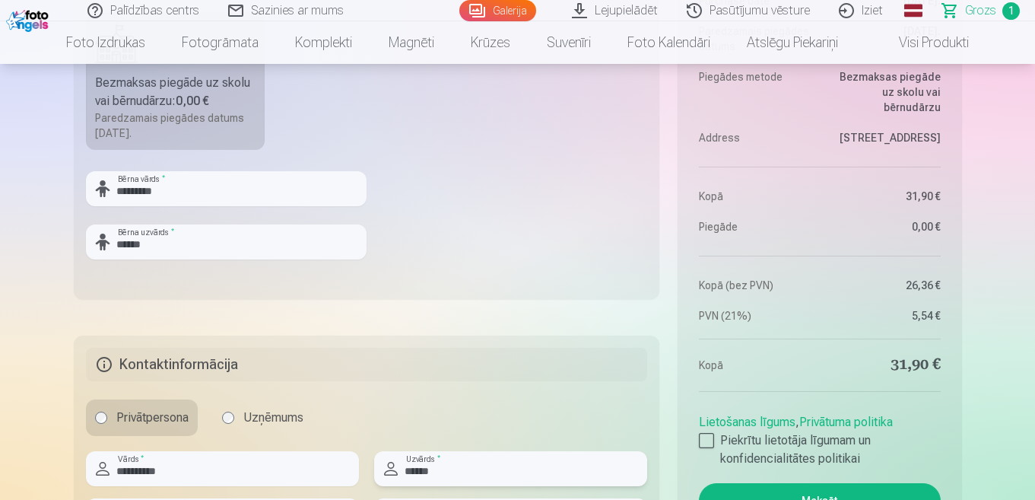
type input "******"
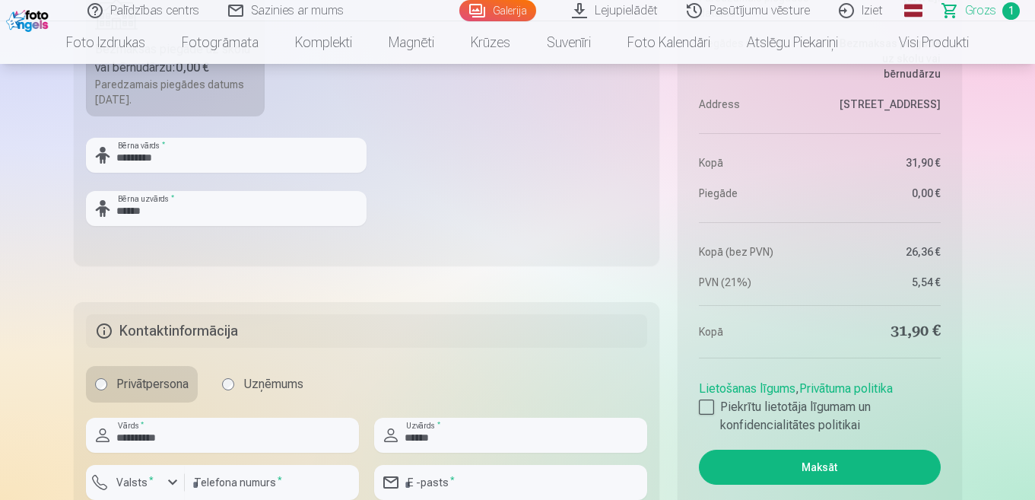
scroll to position [913, 0]
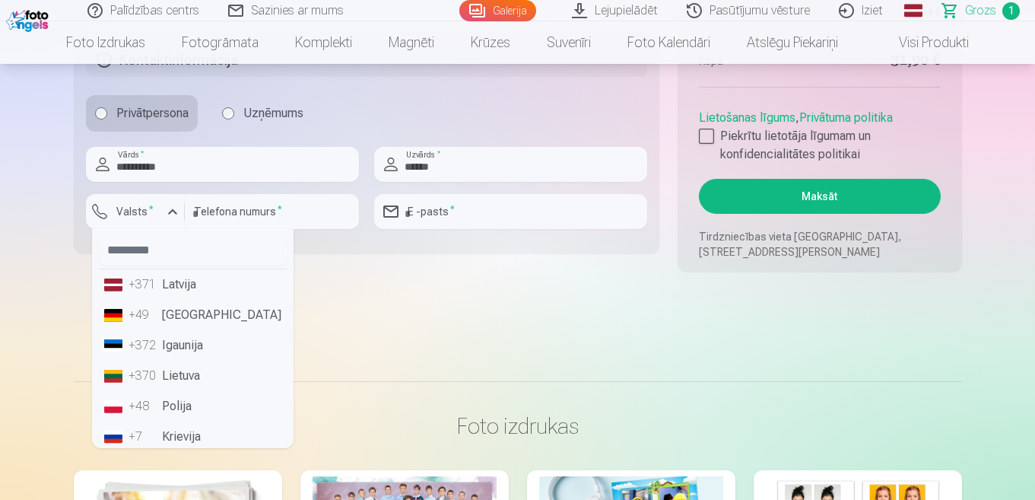
click at [173, 281] on li "+371 Latvija" at bounding box center [192, 284] width 189 height 30
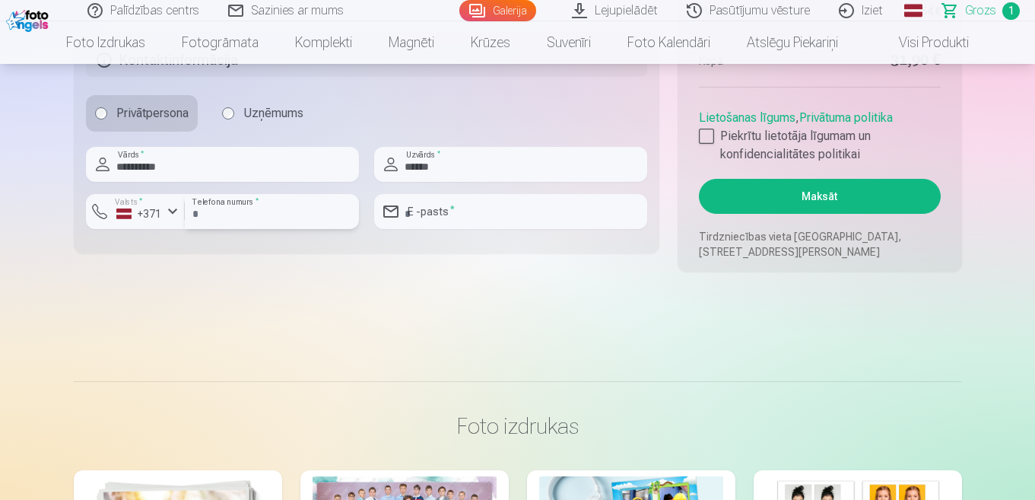
click at [224, 204] on input "number" at bounding box center [272, 211] width 174 height 35
type input "********"
click at [514, 205] on input "email" at bounding box center [510, 211] width 273 height 35
type input "**********"
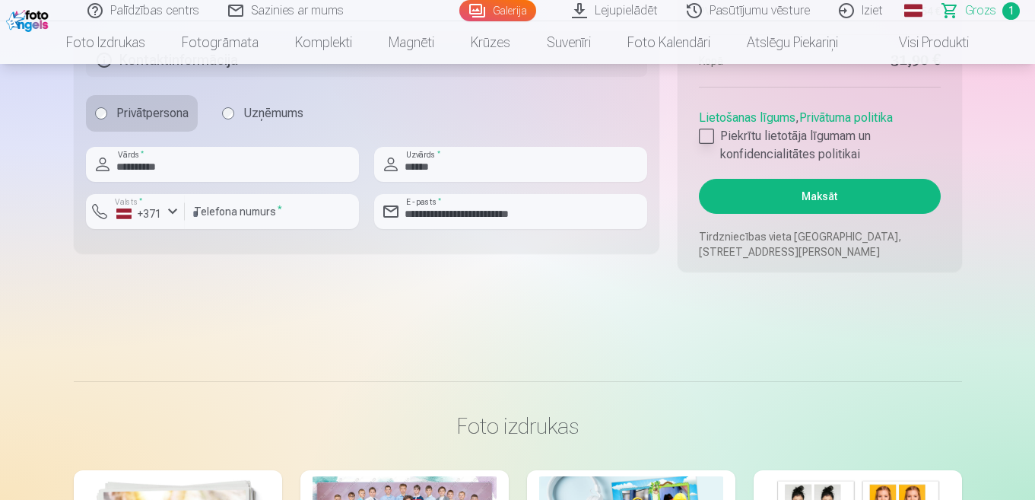
click at [710, 138] on div at bounding box center [706, 136] width 15 height 15
click at [529, 100] on div "Privātpersona Uzņēmums" at bounding box center [367, 113] width 562 height 37
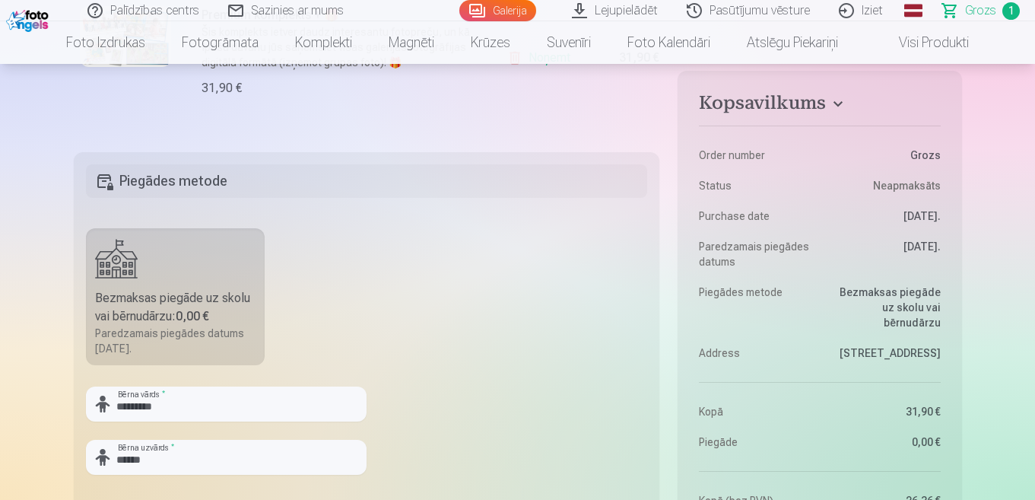
scroll to position [304, 0]
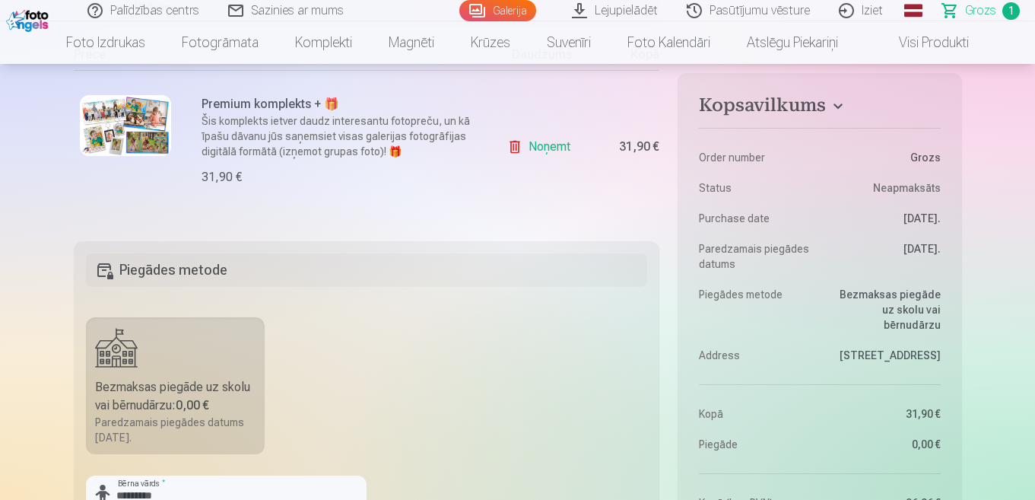
click at [316, 5] on link "Sazinies ar mums" at bounding box center [287, 10] width 145 height 21
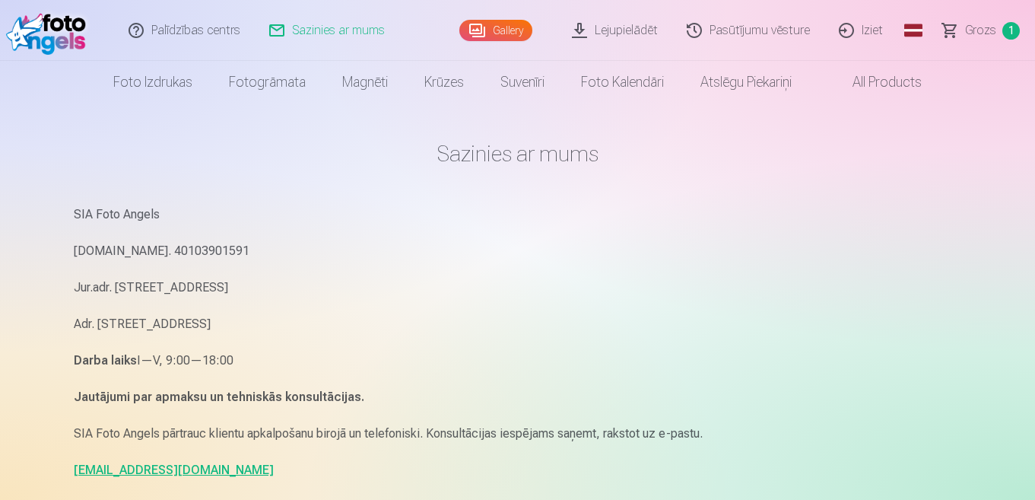
click at [144, 465] on link "info@fotoangels.lv" at bounding box center [174, 469] width 200 height 14
